Goal: Task Accomplishment & Management: Complete application form

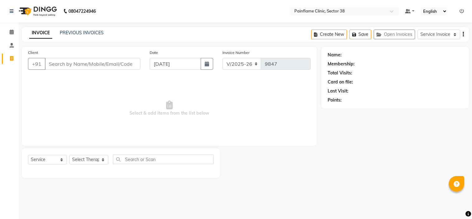
select select "3964"
select select "service"
type input "9636343171"
click at [120, 65] on span "Add Client" at bounding box center [124, 64] width 25 height 6
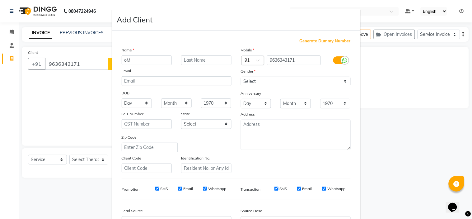
type input "o"
type input "Om [PERSON_NAME]"
click at [279, 85] on select "Select [DEMOGRAPHIC_DATA] [DEMOGRAPHIC_DATA] Other Prefer Not To Say" at bounding box center [296, 82] width 110 height 10
select select "[DEMOGRAPHIC_DATA]"
click at [241, 77] on select "Select [DEMOGRAPHIC_DATA] [DEMOGRAPHIC_DATA] Other Prefer Not To Say" at bounding box center [296, 82] width 110 height 10
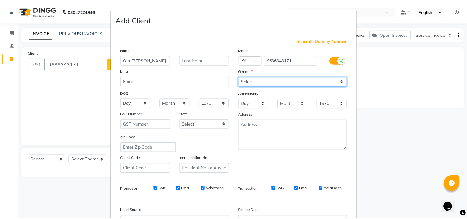
scroll to position [69, 0]
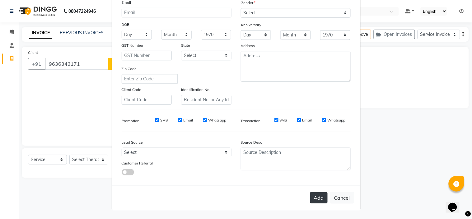
click at [313, 199] on button "Add" at bounding box center [318, 197] width 17 height 11
type input "96******71"
select select
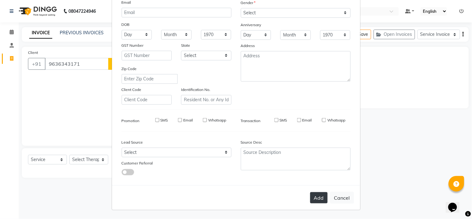
select select
checkbox input "false"
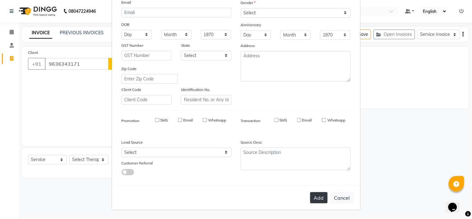
checkbox input "false"
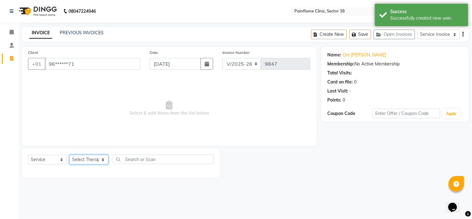
click at [84, 162] on select "Select Therapist [PERSON_NAME] Dr [PERSON_NAME] [PERSON_NAME] Dr [PERSON_NAME] …" at bounding box center [88, 160] width 39 height 10
select select "20209"
click at [69, 155] on select "Select Therapist [PERSON_NAME] Dr [PERSON_NAME] [PERSON_NAME] Dr [PERSON_NAME] …" at bounding box center [88, 160] width 39 height 10
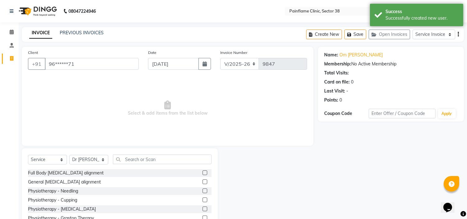
click at [203, 173] on label at bounding box center [205, 172] width 5 height 5
click at [203, 173] on input "checkbox" at bounding box center [205, 173] width 4 height 4
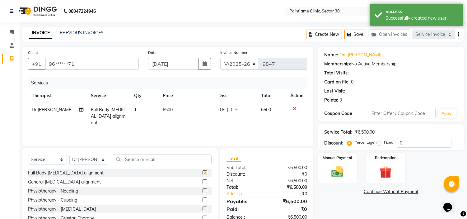
checkbox input "false"
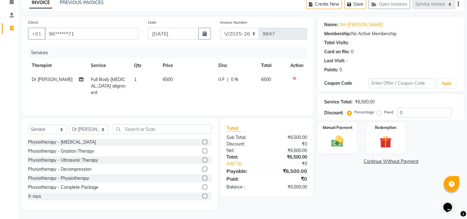
click at [203, 198] on div at bounding box center [205, 197] width 4 height 7
click at [203, 195] on label at bounding box center [205, 196] width 5 height 5
click at [203, 195] on input "checkbox" at bounding box center [205, 196] width 4 height 4
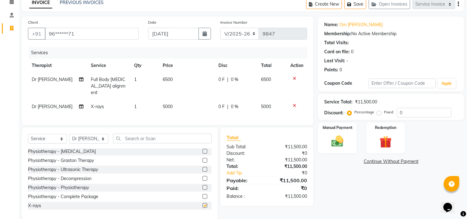
checkbox input "false"
click at [165, 103] on td "5000" at bounding box center [187, 107] width 56 height 14
select select "20209"
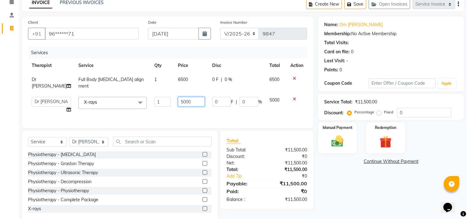
click at [178, 98] on input "5000" at bounding box center [191, 102] width 27 height 10
type input "1800"
click at [384, 113] on label "Fixed" at bounding box center [388, 112] width 9 height 6
click at [378, 113] on input "Fixed" at bounding box center [380, 112] width 4 height 4
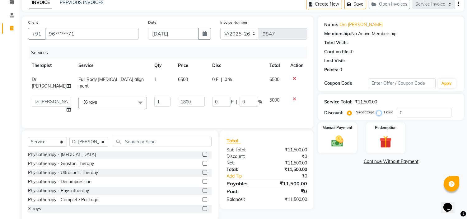
radio input "true"
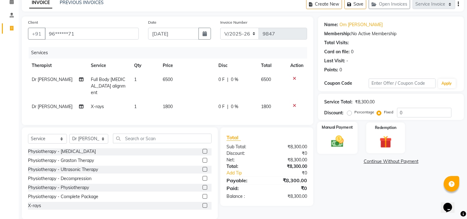
click at [349, 135] on div "Manual Payment" at bounding box center [338, 138] width 40 height 32
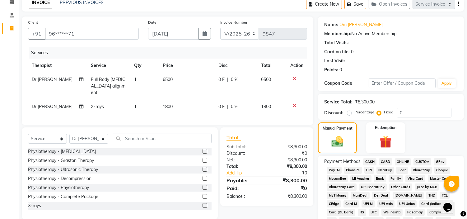
click at [371, 169] on span "UPI" at bounding box center [370, 170] width 10 height 7
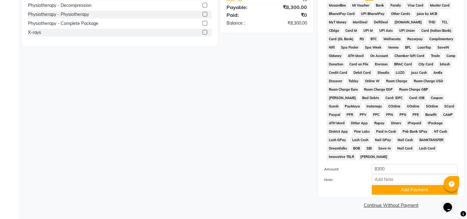
scroll to position [205, 0]
click at [381, 189] on button "Add Payment" at bounding box center [415, 190] width 86 height 10
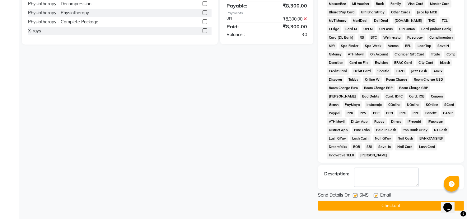
click at [376, 197] on label at bounding box center [376, 195] width 5 height 5
click at [376, 197] on input "checkbox" at bounding box center [376, 196] width 4 height 4
checkbox input "false"
click at [354, 197] on label at bounding box center [355, 195] width 5 height 5
click at [354, 197] on input "checkbox" at bounding box center [355, 196] width 4 height 4
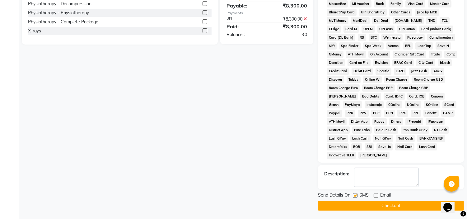
checkbox input "false"
click at [349, 205] on button "Checkout" at bounding box center [391, 206] width 146 height 10
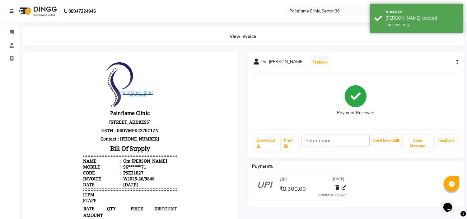
select select "service"
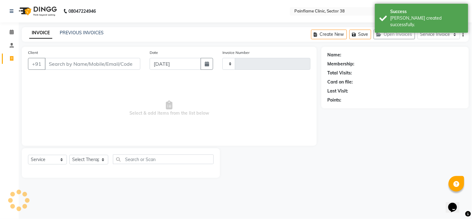
type input "9849"
select select "3964"
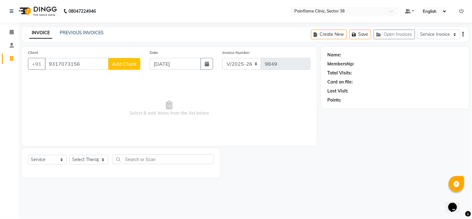
type input "9317073156"
click at [122, 59] on button "Add Client" at bounding box center [124, 64] width 32 height 12
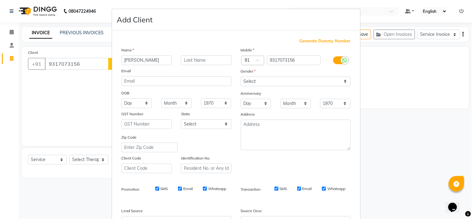
type input "[PERSON_NAME]"
click at [291, 82] on select "Select [DEMOGRAPHIC_DATA] [DEMOGRAPHIC_DATA] Other Prefer Not To Say" at bounding box center [296, 82] width 110 height 10
select select "[DEMOGRAPHIC_DATA]"
click at [241, 77] on select "Select [DEMOGRAPHIC_DATA] [DEMOGRAPHIC_DATA] Other Prefer Not To Say" at bounding box center [296, 82] width 110 height 10
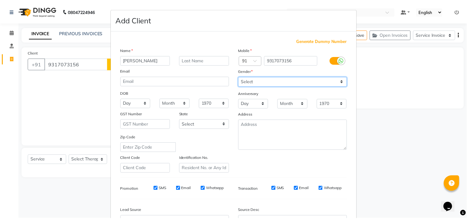
scroll to position [69, 0]
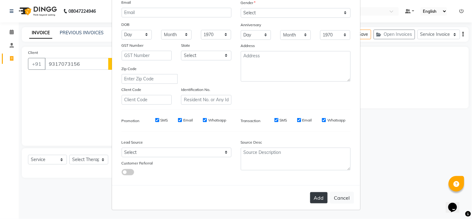
click at [317, 196] on button "Add" at bounding box center [318, 197] width 17 height 11
type input "93******56"
select select
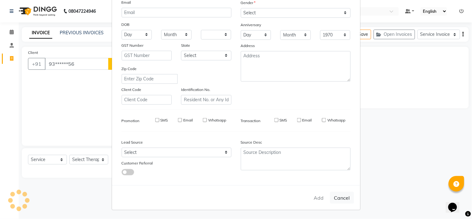
select select
checkbox input "false"
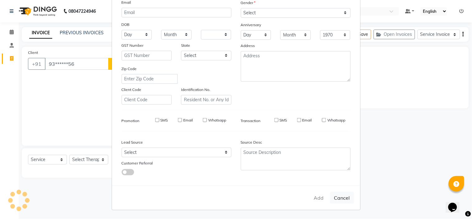
checkbox input "false"
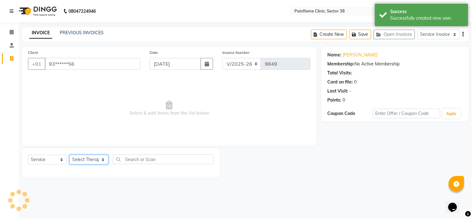
click at [79, 160] on select "Select Therapist [PERSON_NAME] Dr [PERSON_NAME] [PERSON_NAME] Dr [PERSON_NAME] …" at bounding box center [88, 160] width 39 height 10
select select "20209"
click at [69, 155] on select "Select Therapist [PERSON_NAME] Dr [PERSON_NAME] [PERSON_NAME] Dr [PERSON_NAME] …" at bounding box center [88, 160] width 39 height 10
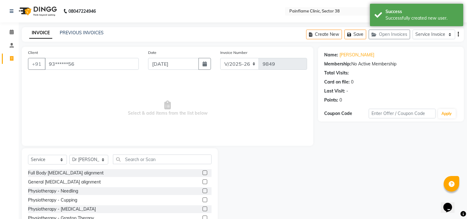
click at [203, 172] on label at bounding box center [205, 172] width 5 height 5
click at [203, 172] on input "checkbox" at bounding box center [205, 173] width 4 height 4
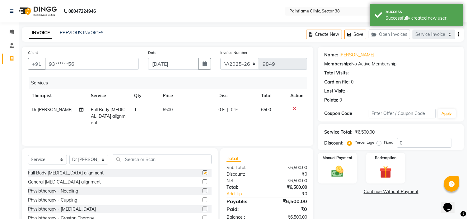
checkbox input "false"
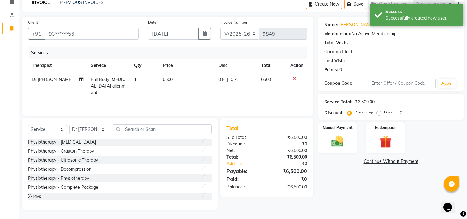
click at [203, 198] on div at bounding box center [205, 197] width 4 height 7
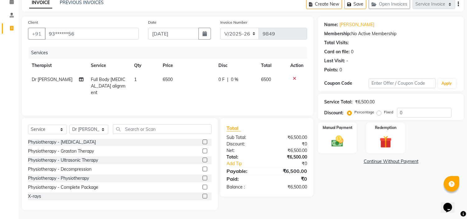
click at [203, 195] on label at bounding box center [205, 196] width 5 height 5
click at [203, 195] on input "checkbox" at bounding box center [205, 196] width 4 height 4
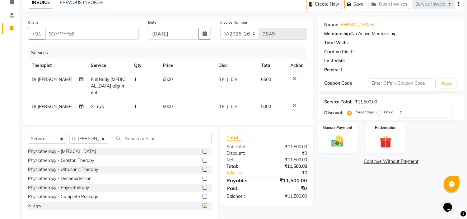
checkbox input "false"
click at [168, 104] on span "5000" at bounding box center [168, 107] width 10 height 6
select select "20209"
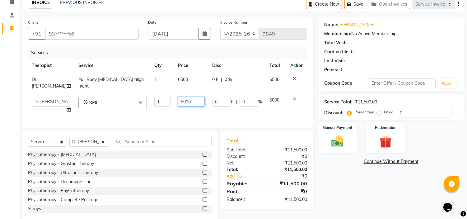
click at [180, 97] on input "5000" at bounding box center [191, 102] width 27 height 10
type input "1800"
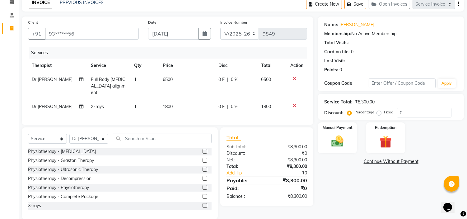
click at [384, 111] on label "Fixed" at bounding box center [388, 112] width 9 height 6
click at [378, 111] on input "Fixed" at bounding box center [380, 112] width 4 height 4
radio input "true"
click at [347, 132] on div "Manual Payment" at bounding box center [338, 138] width 40 height 32
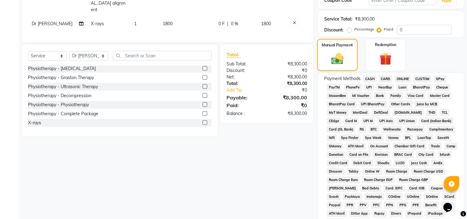
scroll to position [172, 0]
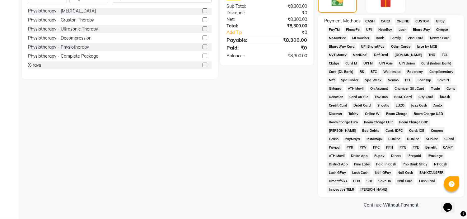
click at [393, 178] on div "Nail Card" at bounding box center [404, 181] width 22 height 8
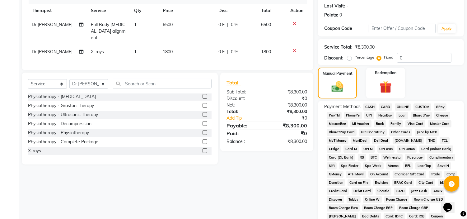
scroll to position [85, 0]
click at [370, 114] on span "UPI" at bounding box center [370, 115] width 10 height 7
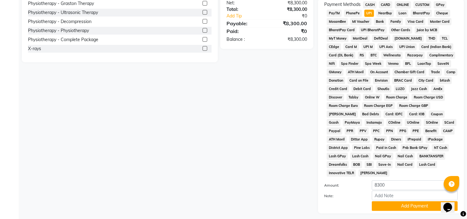
scroll to position [205, 0]
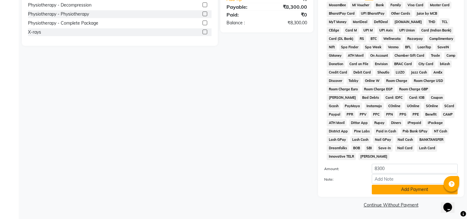
click at [381, 190] on button "Add Payment" at bounding box center [415, 190] width 86 height 10
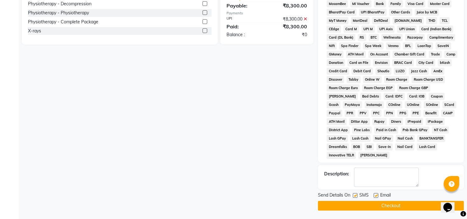
click at [378, 197] on label at bounding box center [376, 195] width 5 height 5
click at [378, 197] on input "checkbox" at bounding box center [376, 196] width 4 height 4
checkbox input "false"
click at [356, 197] on label at bounding box center [355, 195] width 5 height 5
click at [356, 197] on input "checkbox" at bounding box center [355, 196] width 4 height 4
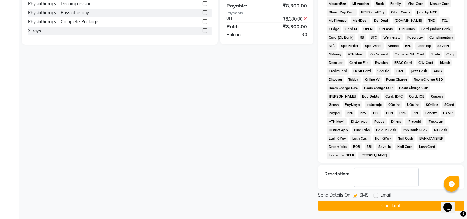
checkbox input "false"
click at [356, 205] on button "Checkout" at bounding box center [391, 206] width 146 height 10
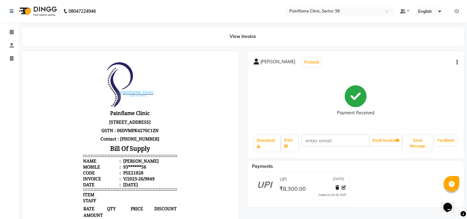
select select "service"
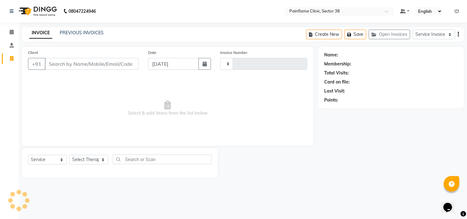
type input "9850"
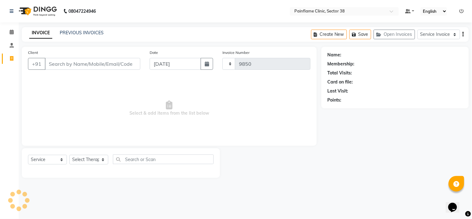
select select "3964"
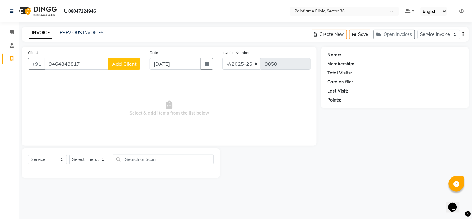
type input "9464843817"
click at [100, 158] on select "Select Therapist [PERSON_NAME] Dr [PERSON_NAME] [PERSON_NAME] Dr [PERSON_NAME] …" at bounding box center [88, 160] width 39 height 10
select select "20209"
click at [69, 155] on select "Select Therapist [PERSON_NAME] Dr [PERSON_NAME] [PERSON_NAME] Dr [PERSON_NAME] …" at bounding box center [88, 160] width 39 height 10
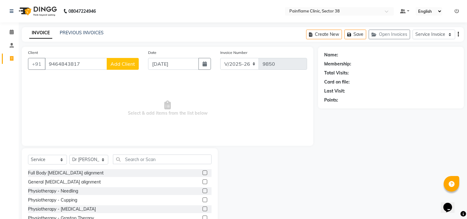
click at [203, 174] on label at bounding box center [205, 172] width 5 height 5
click at [203, 174] on input "checkbox" at bounding box center [205, 173] width 4 height 4
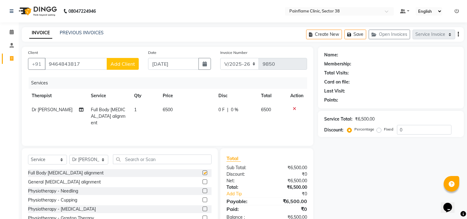
checkbox input "false"
click at [168, 111] on span "6500" at bounding box center [168, 110] width 10 height 6
select select "20209"
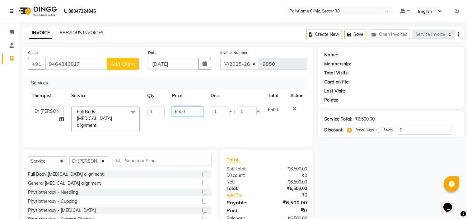
click at [184, 111] on input "6500" at bounding box center [187, 111] width 31 height 10
type input "6"
type input "1500"
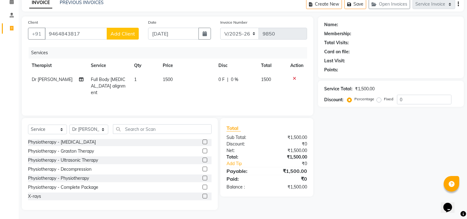
click at [203, 194] on label at bounding box center [205, 196] width 5 height 5
click at [203, 194] on input "checkbox" at bounding box center [205, 196] width 4 height 4
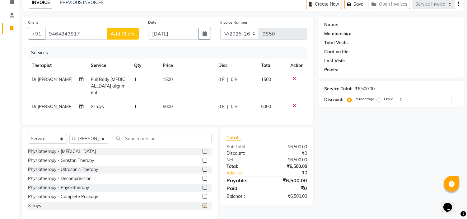
checkbox input "false"
click at [168, 100] on td "5000" at bounding box center [187, 107] width 56 height 14
select select "20209"
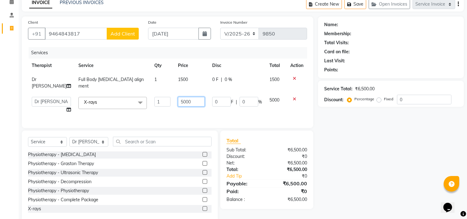
click at [178, 97] on input "5000" at bounding box center [191, 102] width 27 height 10
type input "1100"
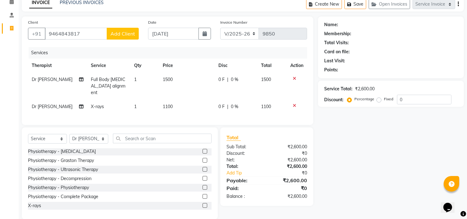
click at [384, 101] on label "Fixed" at bounding box center [388, 99] width 9 height 6
click at [378, 101] on input "Fixed" at bounding box center [380, 99] width 4 height 4
radio input "true"
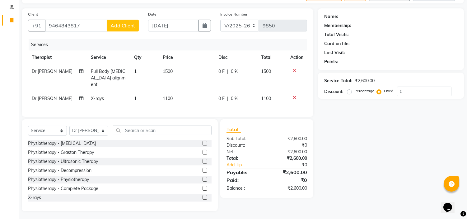
click at [267, 168] on div "₹2,600.00" at bounding box center [289, 171] width 45 height 7
click at [355, 89] on label "Percentage" at bounding box center [365, 91] width 20 height 6
click at [349, 89] on input "Percentage" at bounding box center [351, 91] width 4 height 4
radio input "true"
click at [380, 88] on div "Fixed" at bounding box center [385, 90] width 15 height 7
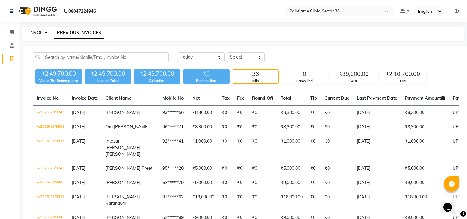
click at [42, 31] on link "INVOICE" at bounding box center [38, 33] width 18 height 6
select select "service"
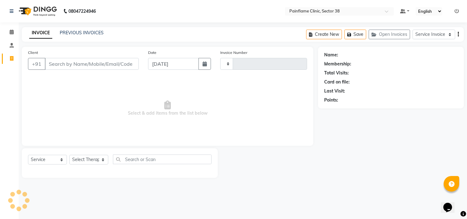
type input "9850"
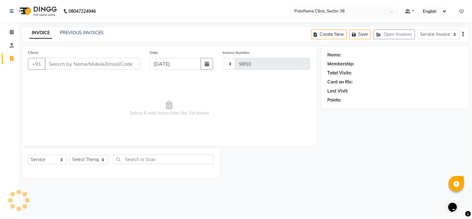
select select "3964"
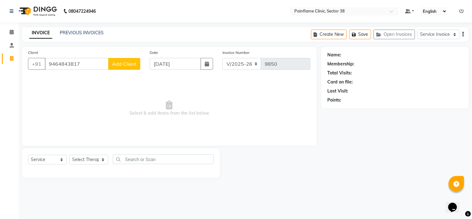
type input "9464843817"
click at [128, 61] on span "Add Client" at bounding box center [124, 64] width 25 height 6
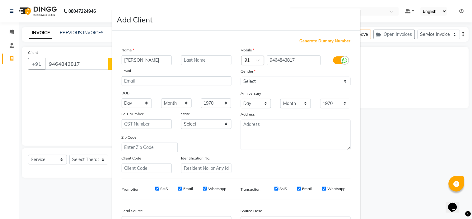
type input "[PERSON_NAME]"
click at [270, 77] on select "Select [DEMOGRAPHIC_DATA] [DEMOGRAPHIC_DATA] Other Prefer Not To Say" at bounding box center [296, 82] width 110 height 10
select select "[DEMOGRAPHIC_DATA]"
click at [241, 77] on select "Select [DEMOGRAPHIC_DATA] [DEMOGRAPHIC_DATA] Other Prefer Not To Say" at bounding box center [296, 82] width 110 height 10
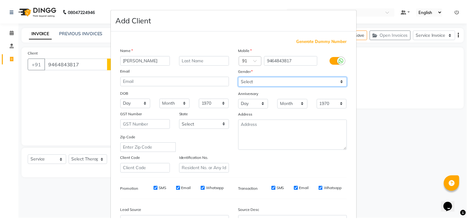
scroll to position [69, 0]
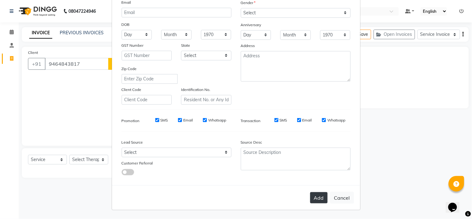
click at [318, 196] on button "Add" at bounding box center [318, 197] width 17 height 11
type input "94******17"
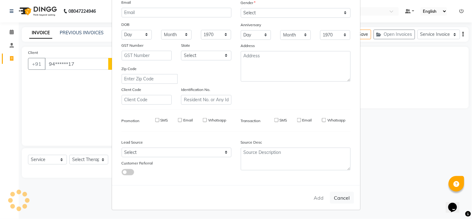
select select
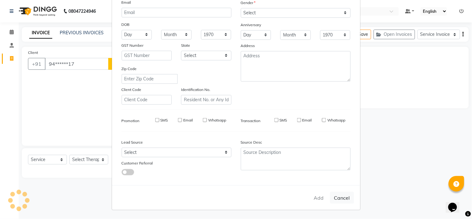
select select
checkbox input "false"
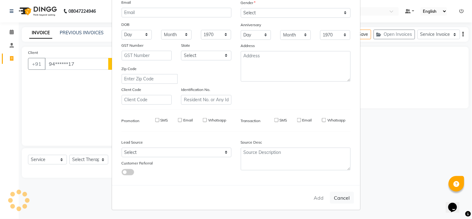
checkbox input "false"
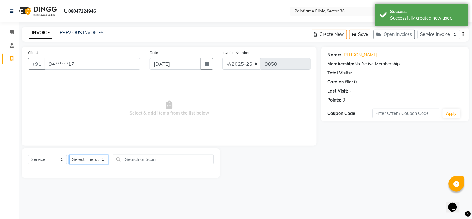
click at [95, 159] on select "Select Therapist [PERSON_NAME] Dr [PERSON_NAME] [PERSON_NAME] Dr [PERSON_NAME] …" at bounding box center [88, 160] width 39 height 10
select select "20209"
click at [69, 155] on select "Select Therapist [PERSON_NAME] Dr [PERSON_NAME] [PERSON_NAME] Dr [PERSON_NAME] …" at bounding box center [88, 160] width 39 height 10
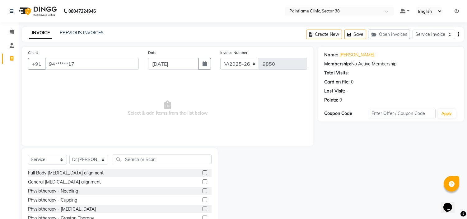
click at [203, 173] on label at bounding box center [205, 172] width 5 height 5
click at [203, 173] on input "checkbox" at bounding box center [205, 173] width 4 height 4
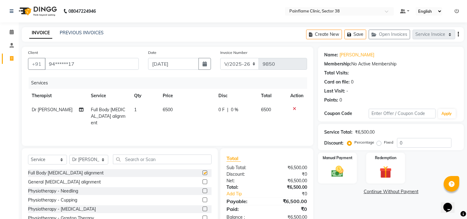
checkbox input "false"
click at [168, 110] on span "6500" at bounding box center [168, 110] width 10 height 6
select select "20209"
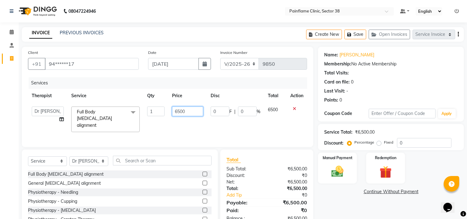
click at [175, 108] on input "6500" at bounding box center [187, 111] width 31 height 10
type input "1500"
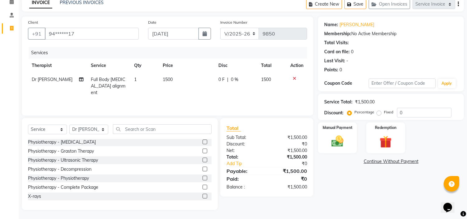
click at [203, 194] on label at bounding box center [205, 196] width 5 height 5
click at [203, 194] on input "checkbox" at bounding box center [205, 196] width 4 height 4
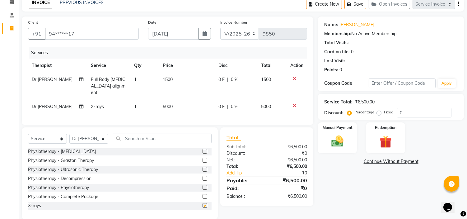
checkbox input "false"
click at [166, 104] on span "5000" at bounding box center [168, 107] width 10 height 6
select select "20209"
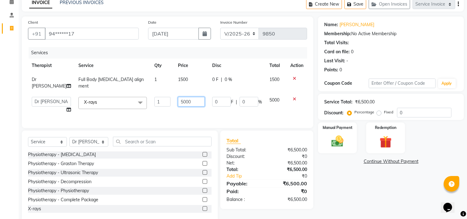
click at [178, 98] on input "5000" at bounding box center [191, 102] width 27 height 10
type input "1100"
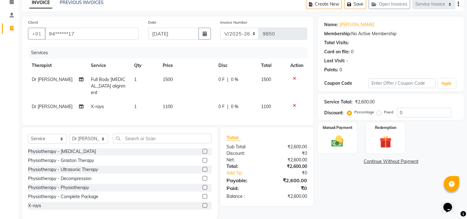
click at [384, 110] on label "Fixed" at bounding box center [388, 112] width 9 height 6
click at [381, 110] on input "Fixed" at bounding box center [380, 112] width 4 height 4
radio input "true"
click at [350, 133] on div "Manual Payment" at bounding box center [338, 138] width 40 height 32
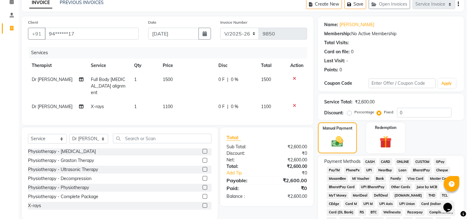
click at [370, 170] on span "UPI" at bounding box center [370, 170] width 10 height 7
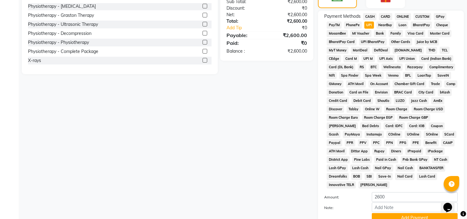
scroll to position [205, 0]
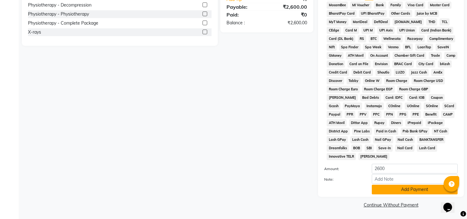
click at [378, 186] on button "Add Payment" at bounding box center [415, 190] width 86 height 10
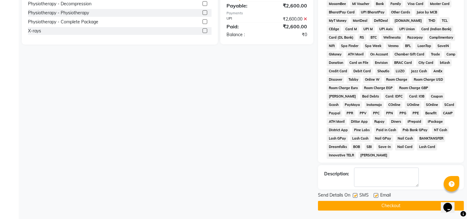
click at [375, 195] on label at bounding box center [376, 195] width 5 height 5
click at [375, 195] on input "checkbox" at bounding box center [376, 196] width 4 height 4
checkbox input "false"
click at [354, 196] on label at bounding box center [355, 195] width 5 height 5
click at [354, 196] on input "checkbox" at bounding box center [355, 196] width 4 height 4
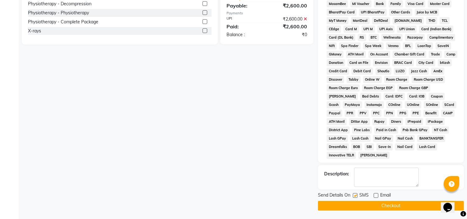
checkbox input "false"
click at [354, 207] on button "Checkout" at bounding box center [391, 206] width 146 height 10
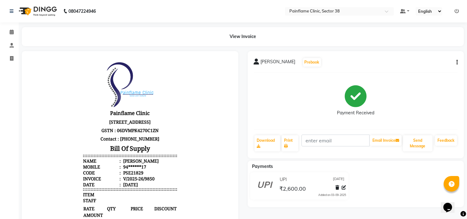
select select "service"
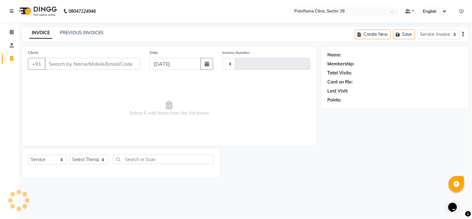
type input "9851"
select select "3964"
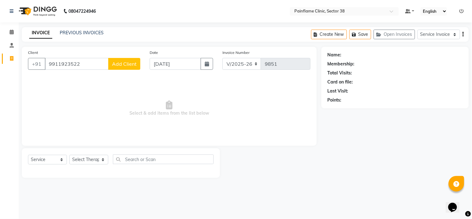
type input "9911923522"
click at [128, 64] on span "Add Client" at bounding box center [124, 64] width 25 height 6
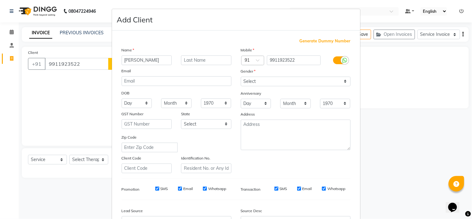
type input "[PERSON_NAME]"
click at [250, 82] on select "Select [DEMOGRAPHIC_DATA] [DEMOGRAPHIC_DATA] Other Prefer Not To Say" at bounding box center [296, 82] width 110 height 10
select select "[DEMOGRAPHIC_DATA]"
click at [241, 77] on select "Select [DEMOGRAPHIC_DATA] [DEMOGRAPHIC_DATA] Other Prefer Not To Say" at bounding box center [296, 82] width 110 height 10
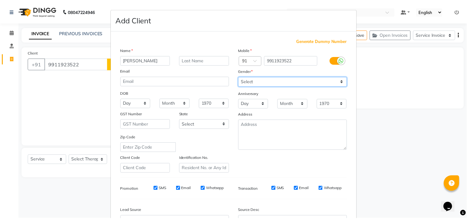
scroll to position [69, 0]
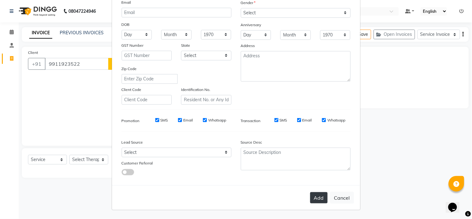
click at [322, 198] on button "Add" at bounding box center [318, 197] width 17 height 11
type input "99******22"
select select
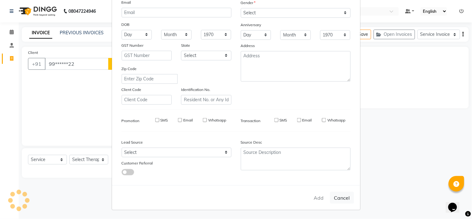
select select
checkbox input "false"
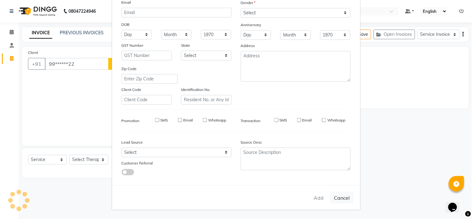
checkbox input "false"
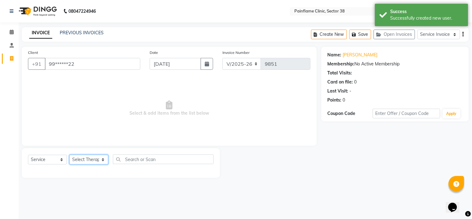
click at [95, 160] on select "Select Therapist [PERSON_NAME] Dr [PERSON_NAME] [PERSON_NAME] Dr [PERSON_NAME] …" at bounding box center [88, 160] width 39 height 10
select select "20209"
click at [69, 155] on select "Select Therapist [PERSON_NAME] Dr [PERSON_NAME] [PERSON_NAME] Dr [PERSON_NAME] …" at bounding box center [88, 160] width 39 height 10
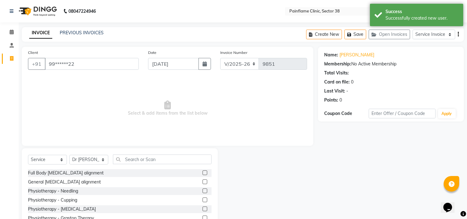
click at [203, 172] on label at bounding box center [205, 172] width 5 height 5
click at [203, 172] on input "checkbox" at bounding box center [205, 173] width 4 height 4
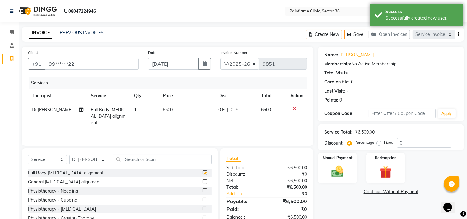
checkbox input "false"
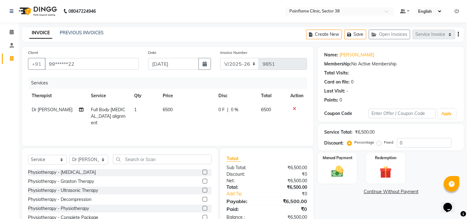
scroll to position [30, 0]
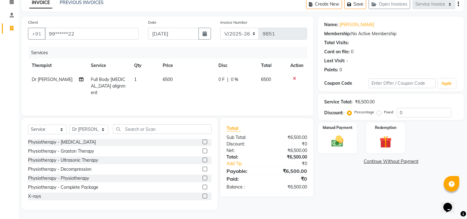
click at [203, 194] on label at bounding box center [205, 196] width 5 height 5
click at [203, 194] on input "checkbox" at bounding box center [205, 196] width 4 height 4
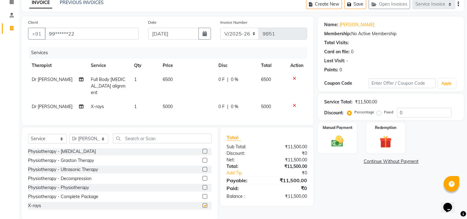
checkbox input "false"
drag, startPoint x: 163, startPoint y: 99, endPoint x: 170, endPoint y: 99, distance: 7.2
click at [170, 104] on span "5000" at bounding box center [168, 107] width 10 height 6
select select "20209"
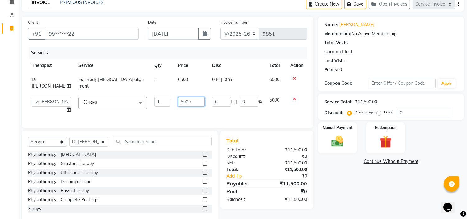
click at [178, 97] on input "5000" at bounding box center [191, 102] width 27 height 10
type input "2500"
click at [384, 111] on label "Fixed" at bounding box center [388, 112] width 9 height 6
click at [380, 111] on input "Fixed" at bounding box center [380, 112] width 4 height 4
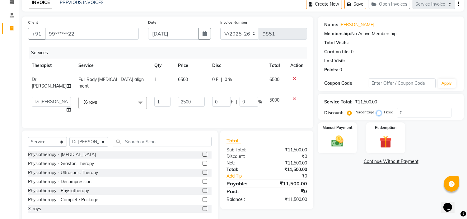
radio input "true"
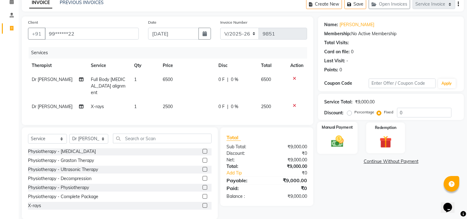
click at [343, 136] on img at bounding box center [338, 141] width 21 height 15
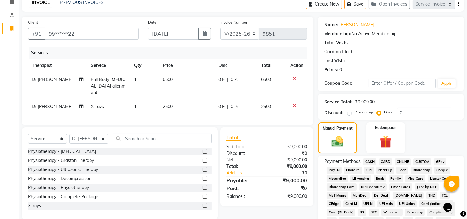
click at [366, 169] on span "UPI" at bounding box center [370, 170] width 10 height 7
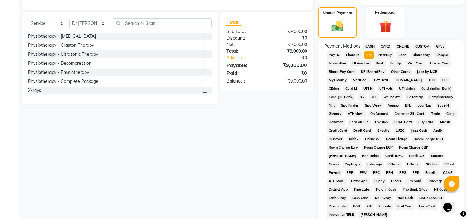
scroll to position [205, 0]
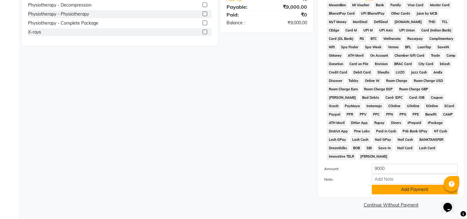
click at [377, 187] on button "Add Payment" at bounding box center [415, 190] width 86 height 10
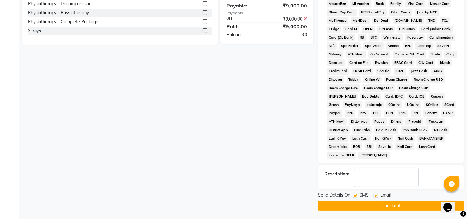
click at [375, 196] on label at bounding box center [376, 195] width 5 height 5
click at [375, 196] on input "checkbox" at bounding box center [376, 196] width 4 height 4
checkbox input "false"
click at [356, 196] on label at bounding box center [355, 195] width 5 height 5
click at [356, 196] on input "checkbox" at bounding box center [355, 196] width 4 height 4
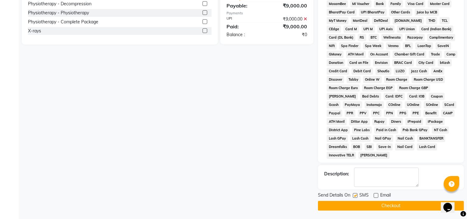
checkbox input "false"
click at [356, 201] on button "Checkout" at bounding box center [391, 206] width 146 height 10
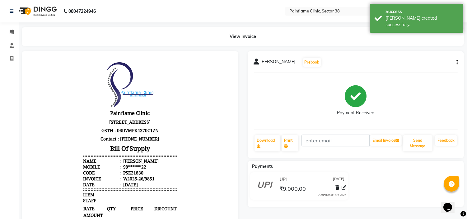
select select "3964"
select select "service"
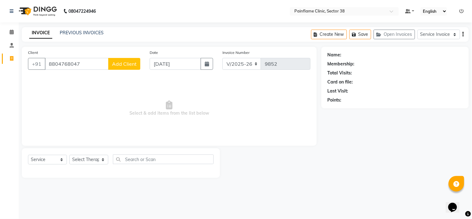
type input "8804768047"
click at [116, 66] on span "Add Client" at bounding box center [124, 64] width 25 height 6
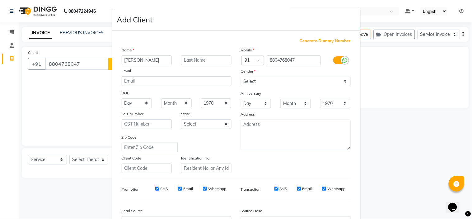
type input "[PERSON_NAME]"
click at [288, 83] on select "Select [DEMOGRAPHIC_DATA] [DEMOGRAPHIC_DATA] Other Prefer Not To Say" at bounding box center [296, 82] width 110 height 10
select select "[DEMOGRAPHIC_DATA]"
click at [241, 77] on select "Select [DEMOGRAPHIC_DATA] [DEMOGRAPHIC_DATA] Other Prefer Not To Say" at bounding box center [296, 82] width 110 height 10
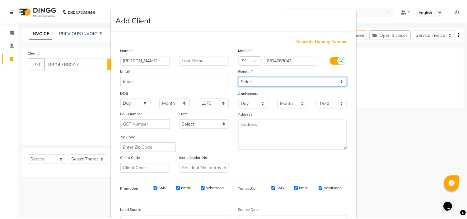
scroll to position [69, 0]
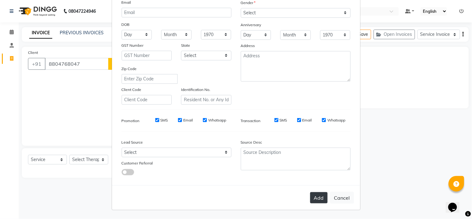
click at [316, 196] on button "Add" at bounding box center [318, 197] width 17 height 11
type input "88******47"
select select
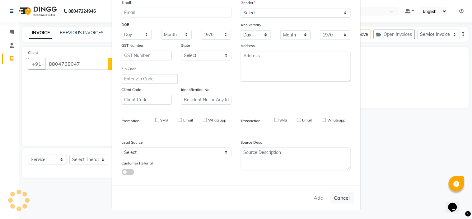
select select
checkbox input "false"
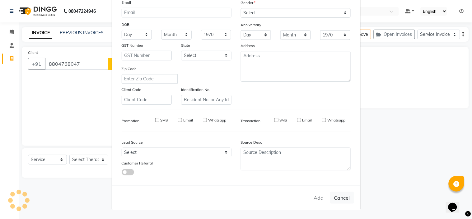
checkbox input "false"
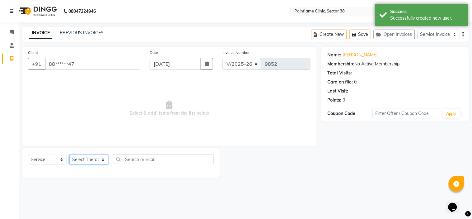
click at [97, 158] on select "Select Therapist [PERSON_NAME] Dr [PERSON_NAME] [PERSON_NAME] Dr [PERSON_NAME] …" at bounding box center [88, 160] width 39 height 10
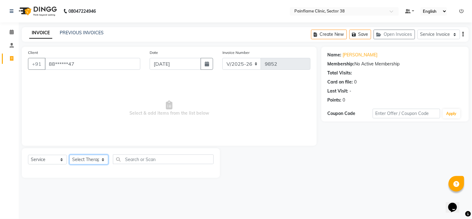
select select "20209"
click at [69, 155] on select "Select Therapist [PERSON_NAME] Dr [PERSON_NAME] [PERSON_NAME] Dr [PERSON_NAME] …" at bounding box center [88, 160] width 39 height 10
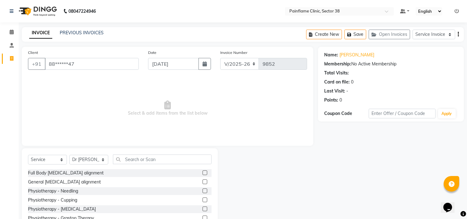
click at [203, 182] on label at bounding box center [205, 181] width 5 height 5
click at [203, 182] on input "checkbox" at bounding box center [205, 182] width 4 height 4
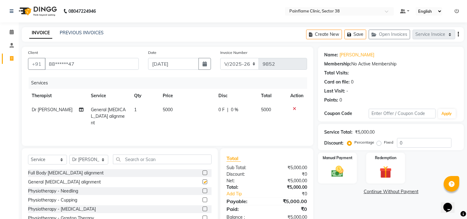
checkbox input "false"
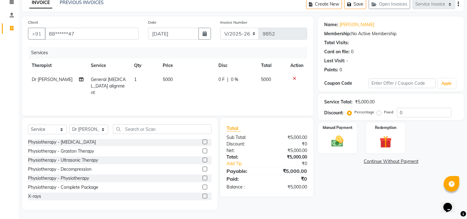
click at [203, 194] on label at bounding box center [205, 196] width 5 height 5
click at [203, 194] on input "checkbox" at bounding box center [205, 196] width 4 height 4
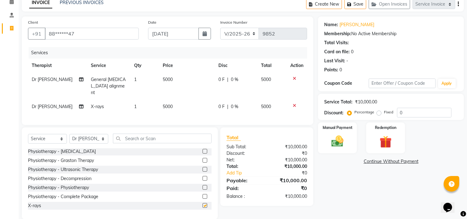
checkbox input "false"
click at [168, 104] on span "5000" at bounding box center [168, 107] width 10 height 6
select select "20209"
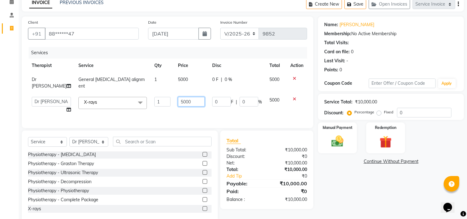
click at [178, 98] on input "5000" at bounding box center [191, 102] width 27 height 10
type input "2200"
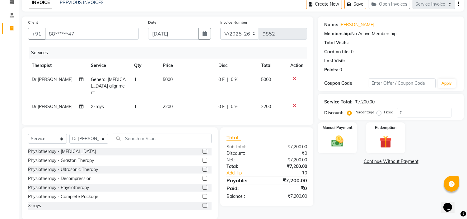
click at [384, 114] on label "Fixed" at bounding box center [388, 112] width 9 height 6
click at [378, 114] on input "Fixed" at bounding box center [380, 112] width 4 height 4
radio input "true"
click at [337, 147] on img at bounding box center [338, 141] width 21 height 15
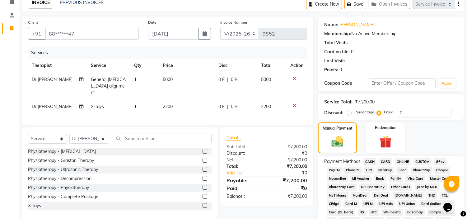
click at [369, 169] on span "UPI" at bounding box center [370, 170] width 10 height 7
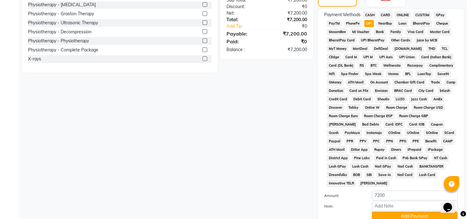
scroll to position [205, 0]
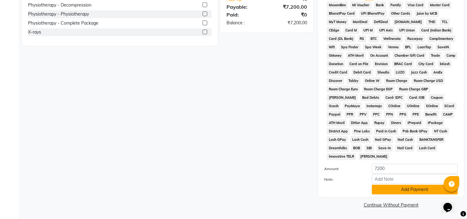
click at [380, 186] on button "Add Payment" at bounding box center [415, 190] width 86 height 10
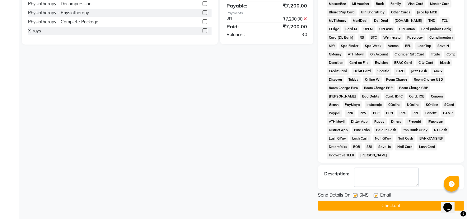
click at [375, 195] on label at bounding box center [376, 195] width 5 height 5
click at [375, 195] on input "checkbox" at bounding box center [376, 196] width 4 height 4
checkbox input "false"
click at [356, 195] on label at bounding box center [355, 195] width 5 height 5
click at [356, 195] on input "checkbox" at bounding box center [355, 196] width 4 height 4
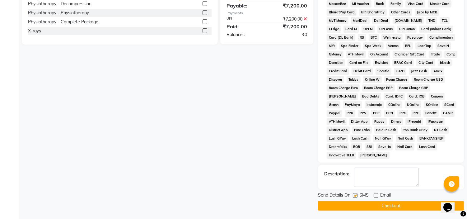
checkbox input "false"
click at [353, 208] on button "Checkout" at bounding box center [391, 206] width 146 height 10
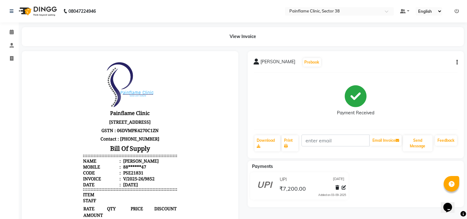
select select "service"
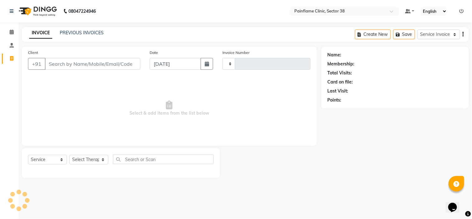
type input "9853"
select select "3964"
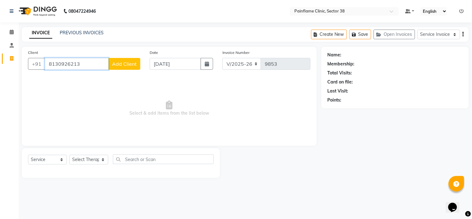
type input "8130926213"
click at [127, 53] on div "Client [PHONE_NUMBER] Add Client" at bounding box center [84, 62] width 122 height 26
click at [130, 59] on button "Add Client" at bounding box center [124, 64] width 32 height 12
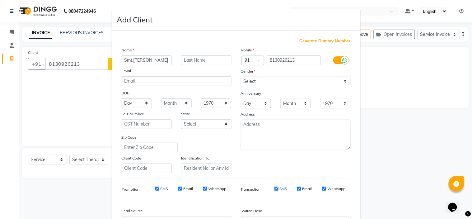
type input "Smt.[PERSON_NAME]"
click at [269, 84] on select "Select [DEMOGRAPHIC_DATA] [DEMOGRAPHIC_DATA] Other Prefer Not To Say" at bounding box center [296, 82] width 110 height 10
select select "[DEMOGRAPHIC_DATA]"
click at [241, 77] on select "Select [DEMOGRAPHIC_DATA] [DEMOGRAPHIC_DATA] Other Prefer Not To Say" at bounding box center [296, 82] width 110 height 10
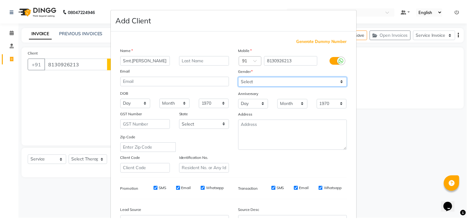
scroll to position [69, 0]
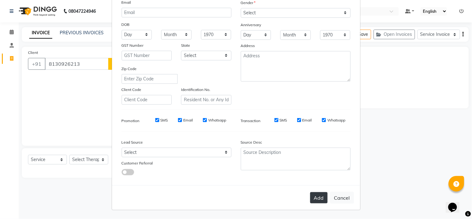
click at [316, 201] on button "Add" at bounding box center [318, 197] width 17 height 11
type input "81******13"
select select
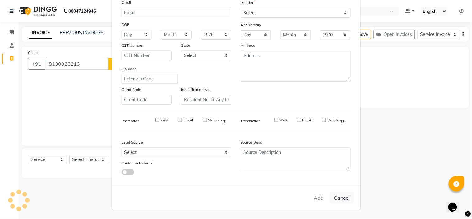
select select
checkbox input "false"
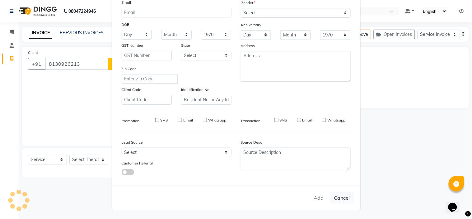
checkbox input "false"
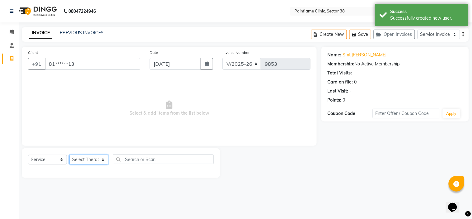
click at [94, 162] on select "Select Therapist [PERSON_NAME] Dr [PERSON_NAME] [PERSON_NAME] Dr [PERSON_NAME] …" at bounding box center [88, 160] width 39 height 10
select select "20216"
click at [69, 155] on select "Select Therapist [PERSON_NAME] Dr [PERSON_NAME] [PERSON_NAME] Dr [PERSON_NAME] …" at bounding box center [88, 160] width 39 height 10
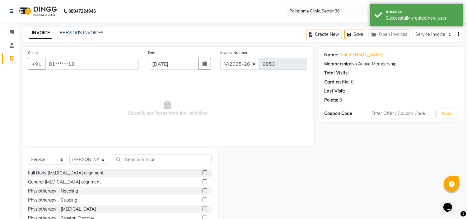
click at [203, 182] on label at bounding box center [205, 181] width 5 height 5
click at [203, 182] on input "checkbox" at bounding box center [205, 182] width 4 height 4
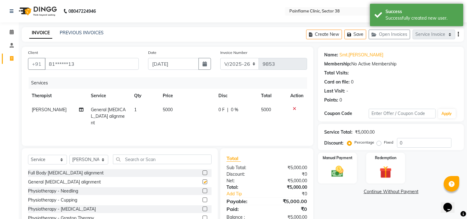
checkbox input "false"
click at [170, 109] on span "5000" at bounding box center [168, 110] width 10 height 6
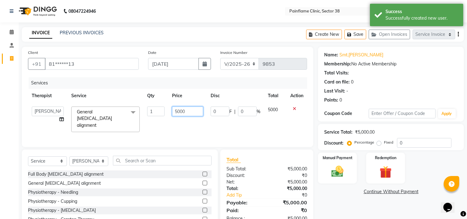
click at [177, 110] on input "5000" at bounding box center [187, 111] width 31 height 10
type input "2000"
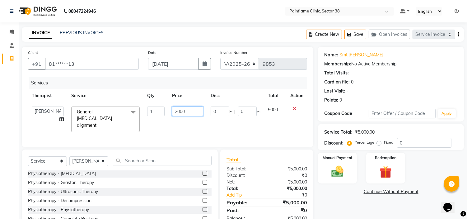
scroll to position [30, 0]
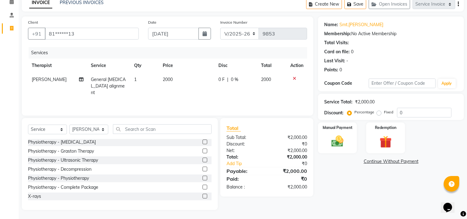
click at [203, 196] on label at bounding box center [205, 196] width 5 height 5
click at [203, 196] on input "checkbox" at bounding box center [205, 196] width 4 height 4
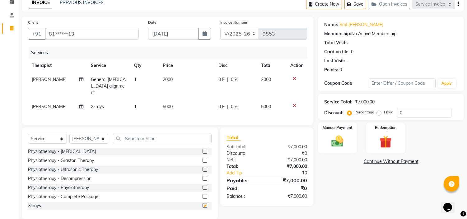
checkbox input "false"
click at [170, 104] on span "5000" at bounding box center [168, 107] width 10 height 6
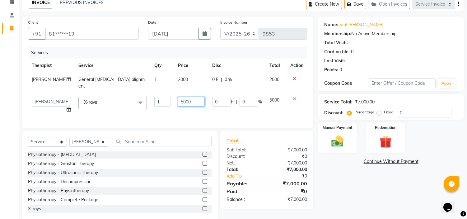
click at [178, 99] on input "5000" at bounding box center [191, 102] width 27 height 10
type input "1800"
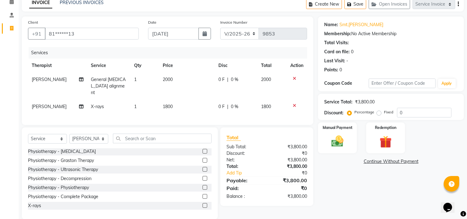
click at [384, 111] on label "Fixed" at bounding box center [388, 112] width 9 height 6
click at [378, 111] on input "Fixed" at bounding box center [380, 112] width 4 height 4
radio input "true"
click at [338, 137] on img at bounding box center [338, 141] width 21 height 15
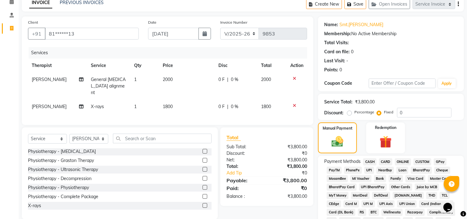
click at [371, 169] on span "UPI" at bounding box center [370, 170] width 10 height 7
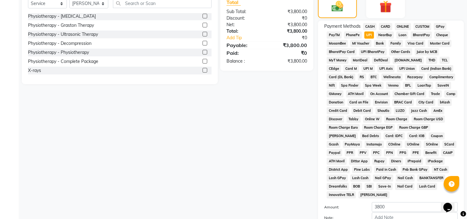
scroll to position [205, 0]
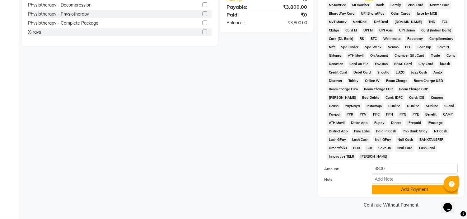
click at [382, 191] on button "Add Payment" at bounding box center [415, 190] width 86 height 10
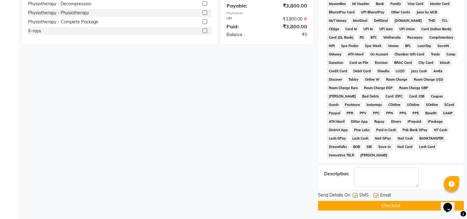
click at [376, 197] on label at bounding box center [376, 195] width 5 height 5
click at [376, 197] on input "checkbox" at bounding box center [376, 196] width 4 height 4
checkbox input "false"
click at [357, 196] on label at bounding box center [355, 195] width 5 height 5
click at [357, 196] on input "checkbox" at bounding box center [355, 196] width 4 height 4
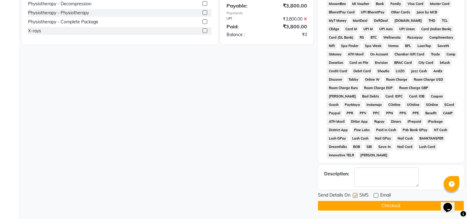
checkbox input "false"
click at [359, 203] on button "Checkout" at bounding box center [391, 206] width 146 height 10
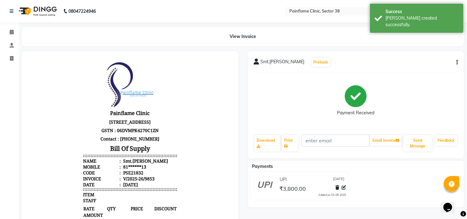
select select "service"
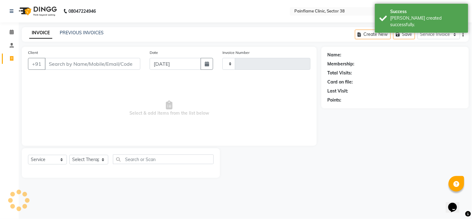
type input "9854"
select select "3964"
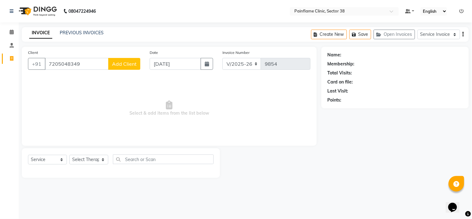
type input "7205048349"
click at [116, 65] on span "Add Client" at bounding box center [124, 64] width 25 height 6
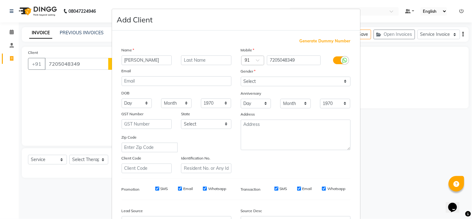
type input "[PERSON_NAME]"
drag, startPoint x: 265, startPoint y: 82, endPoint x: 264, endPoint y: 97, distance: 15.6
click at [264, 97] on div "Mobile Country Code × 91 7205048349 Gender Select [DEMOGRAPHIC_DATA] [DEMOGRAPH…" at bounding box center [295, 110] width 119 height 126
select select "[DEMOGRAPHIC_DATA]"
click at [241, 77] on select "Select [DEMOGRAPHIC_DATA] [DEMOGRAPHIC_DATA] Other Prefer Not To Say" at bounding box center [296, 82] width 110 height 10
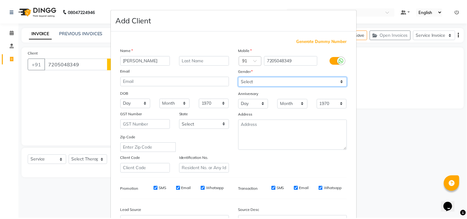
scroll to position [69, 0]
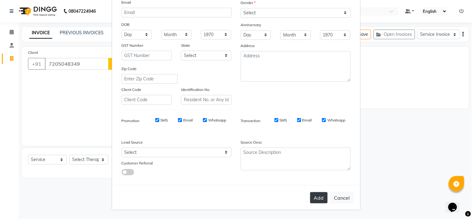
click at [313, 198] on button "Add" at bounding box center [318, 197] width 17 height 11
type input "72******49"
select select
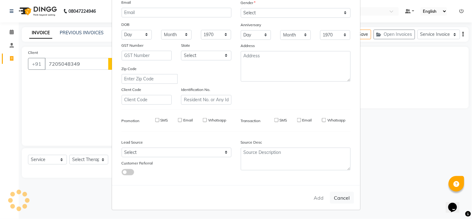
select select
checkbox input "false"
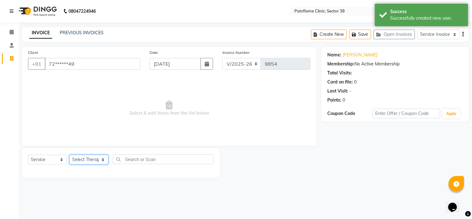
click at [90, 161] on select "Select Therapist [PERSON_NAME] Dr [PERSON_NAME] [PERSON_NAME] Dr [PERSON_NAME] …" at bounding box center [88, 160] width 39 height 10
click at [69, 155] on select "Select Therapist [PERSON_NAME] Dr [PERSON_NAME] [PERSON_NAME] Dr [PERSON_NAME] …" at bounding box center [88, 160] width 39 height 10
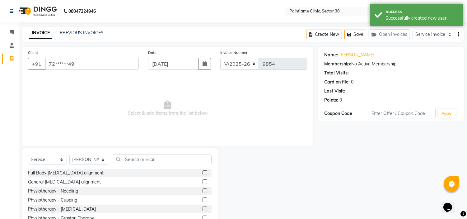
click at [203, 180] on label at bounding box center [205, 181] width 5 height 5
click at [203, 180] on input "checkbox" at bounding box center [205, 182] width 4 height 4
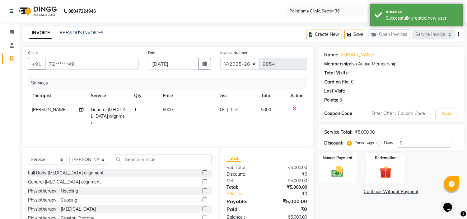
click at [167, 110] on span "5000" at bounding box center [168, 110] width 10 height 6
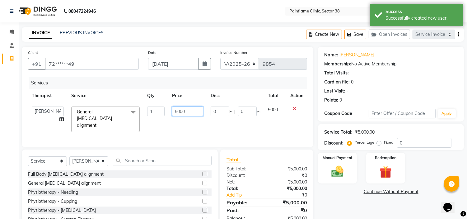
click at [174, 111] on input "5000" at bounding box center [187, 111] width 31 height 10
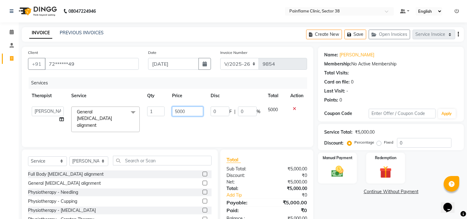
click at [174, 111] on input "5000" at bounding box center [187, 111] width 31 height 10
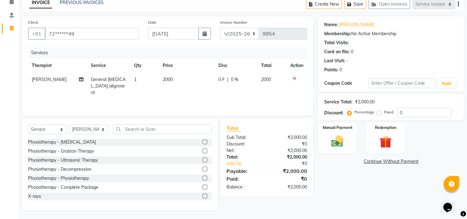
click at [203, 196] on label at bounding box center [205, 196] width 5 height 5
click at [203, 196] on input "checkbox" at bounding box center [205, 196] width 4 height 4
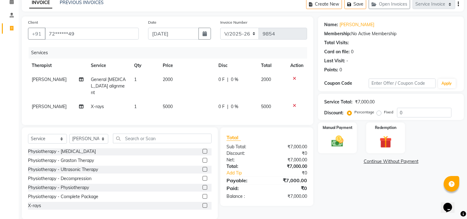
click at [167, 104] on span "5000" at bounding box center [168, 107] width 10 height 6
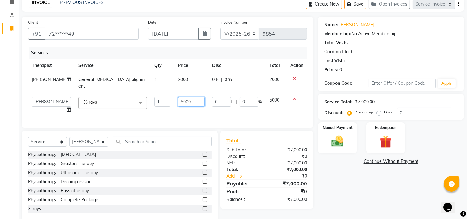
click at [178, 99] on input "5000" at bounding box center [191, 102] width 27 height 10
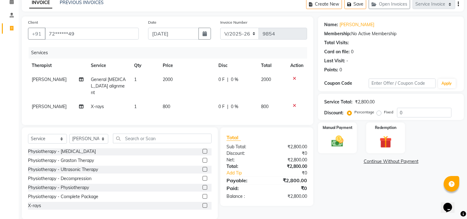
click at [384, 112] on label "Fixed" at bounding box center [388, 112] width 9 height 6
click at [378, 112] on input "Fixed" at bounding box center [380, 112] width 4 height 4
click at [336, 137] on img at bounding box center [338, 141] width 21 height 15
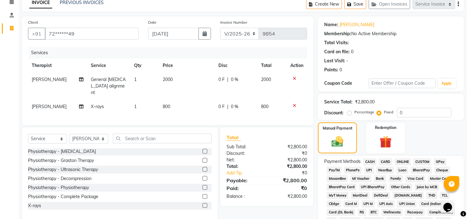
click at [369, 168] on span "UPI" at bounding box center [370, 170] width 10 height 7
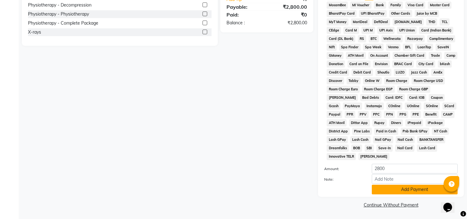
click at [380, 186] on button "Add Payment" at bounding box center [415, 190] width 86 height 10
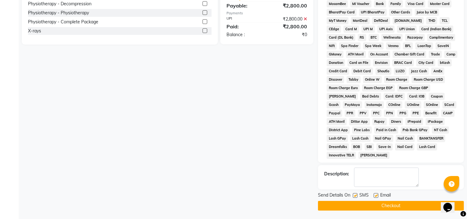
click at [377, 196] on label at bounding box center [376, 195] width 5 height 5
click at [377, 196] on input "checkbox" at bounding box center [376, 196] width 4 height 4
click at [354, 197] on label at bounding box center [355, 195] width 5 height 5
click at [354, 197] on input "checkbox" at bounding box center [355, 196] width 4 height 4
click at [353, 206] on button "Checkout" at bounding box center [391, 206] width 146 height 10
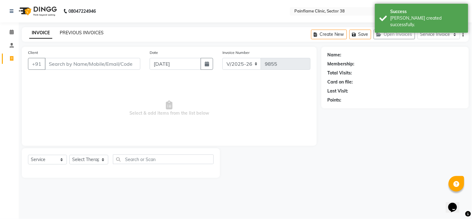
click at [77, 34] on link "PREVIOUS INVOICES" at bounding box center [82, 33] width 44 height 6
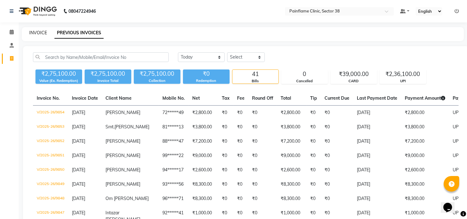
click at [37, 32] on link "INVOICE" at bounding box center [38, 33] width 18 height 6
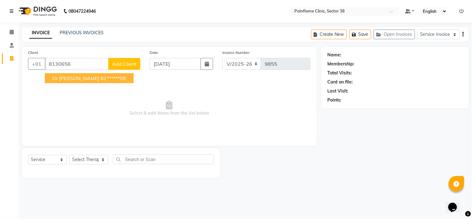
click at [74, 77] on span "Dr [PERSON_NAME]" at bounding box center [75, 78] width 47 height 6
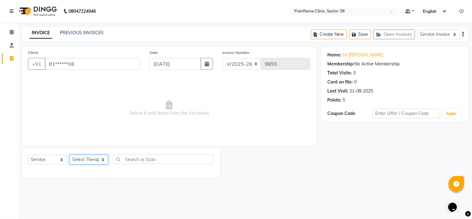
click at [90, 158] on select "Select Therapist [PERSON_NAME] Dr [PERSON_NAME] [PERSON_NAME] Dr [PERSON_NAME] …" at bounding box center [88, 160] width 39 height 10
click at [94, 158] on select "Select Therapist [PERSON_NAME] Dr [PERSON_NAME] [PERSON_NAME] Dr [PERSON_NAME] …" at bounding box center [88, 160] width 39 height 10
click at [69, 155] on select "Select Therapist [PERSON_NAME] Dr [PERSON_NAME] [PERSON_NAME] Dr [PERSON_NAME] …" at bounding box center [88, 160] width 39 height 10
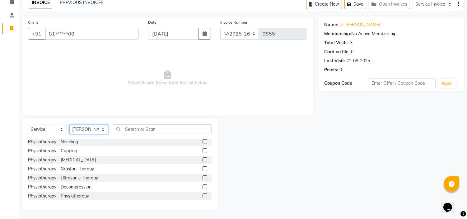
scroll to position [37, 0]
click at [203, 195] on label at bounding box center [205, 196] width 5 height 5
click at [203, 195] on input "checkbox" at bounding box center [205, 196] width 4 height 4
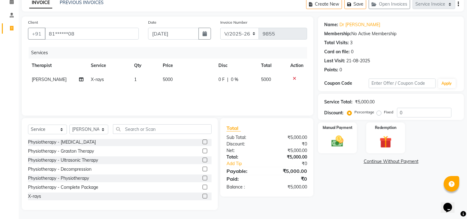
click at [167, 78] on span "5000" at bounding box center [168, 80] width 10 height 6
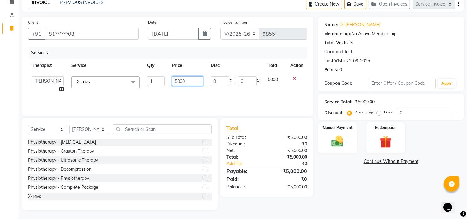
click at [176, 81] on input "5000" at bounding box center [187, 81] width 31 height 10
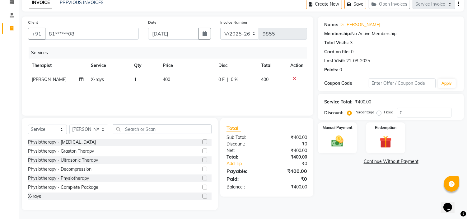
click at [384, 113] on label "Fixed" at bounding box center [388, 112] width 9 height 6
click at [381, 113] on input "Fixed" at bounding box center [380, 112] width 4 height 4
click at [335, 147] on img at bounding box center [338, 141] width 21 height 15
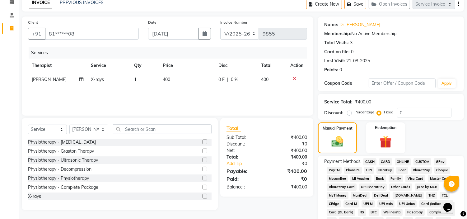
click at [368, 170] on span "UPI" at bounding box center [370, 170] width 10 height 7
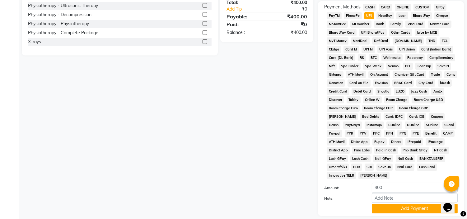
scroll to position [205, 0]
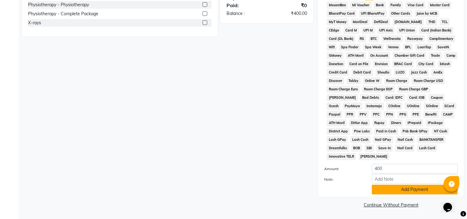
click at [382, 190] on button "Add Payment" at bounding box center [415, 190] width 86 height 10
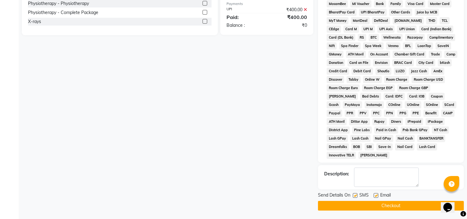
click at [377, 197] on label at bounding box center [376, 195] width 5 height 5
click at [377, 197] on input "checkbox" at bounding box center [376, 196] width 4 height 4
click at [356, 196] on label at bounding box center [355, 195] width 5 height 5
click at [356, 196] on input "checkbox" at bounding box center [355, 196] width 4 height 4
click at [356, 209] on button "Checkout" at bounding box center [391, 206] width 146 height 10
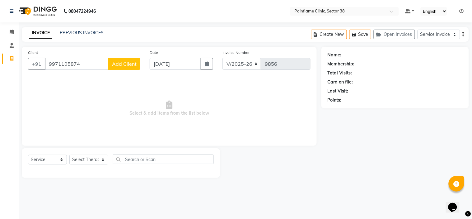
click at [132, 61] on span "Add Client" at bounding box center [124, 64] width 25 height 6
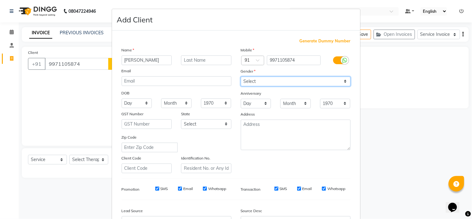
drag, startPoint x: 313, startPoint y: 81, endPoint x: 301, endPoint y: 104, distance: 26.3
click at [301, 104] on div "Mobile Country Code × 91 9971105874 Gender Select [DEMOGRAPHIC_DATA] [DEMOGRAPH…" at bounding box center [295, 110] width 119 height 126
click at [241, 77] on select "Select [DEMOGRAPHIC_DATA] [DEMOGRAPHIC_DATA] Other Prefer Not To Say" at bounding box center [296, 82] width 110 height 10
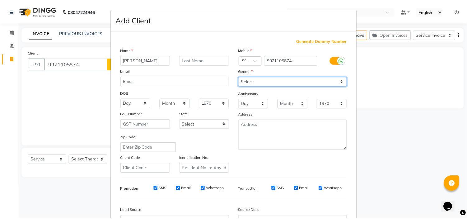
scroll to position [69, 0]
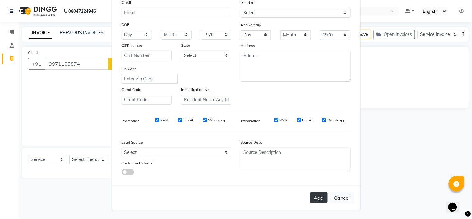
click at [319, 196] on button "Add" at bounding box center [318, 197] width 17 height 11
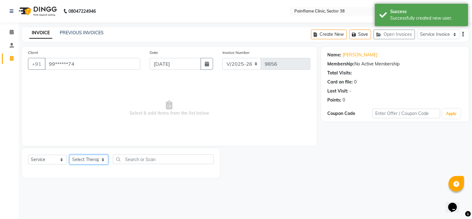
click at [80, 158] on select "Select Therapist [PERSON_NAME] Dr [PERSON_NAME] [PERSON_NAME] Dr [PERSON_NAME] …" at bounding box center [88, 160] width 39 height 10
click at [69, 155] on select "Select Therapist [PERSON_NAME] Dr [PERSON_NAME] [PERSON_NAME] Dr [PERSON_NAME] …" at bounding box center [88, 160] width 39 height 10
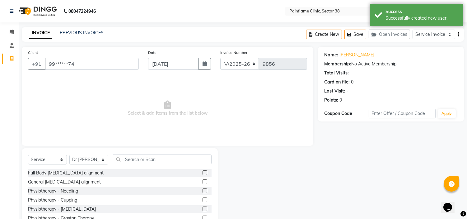
click at [203, 181] on label at bounding box center [205, 181] width 5 height 5
click at [203, 181] on input "checkbox" at bounding box center [205, 182] width 4 height 4
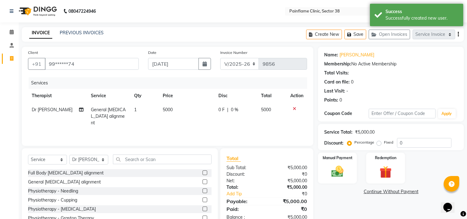
click at [164, 109] on span "5000" at bounding box center [168, 110] width 10 height 6
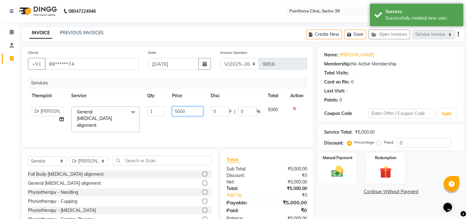
click at [175, 109] on input "5000" at bounding box center [187, 111] width 31 height 10
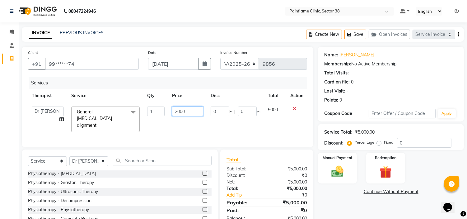
scroll to position [30, 0]
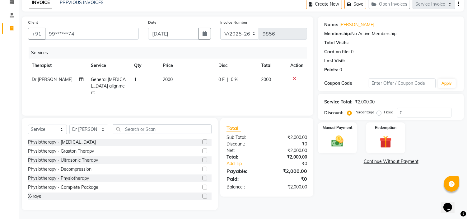
click at [203, 194] on label at bounding box center [205, 196] width 5 height 5
click at [203, 194] on input "checkbox" at bounding box center [205, 196] width 4 height 4
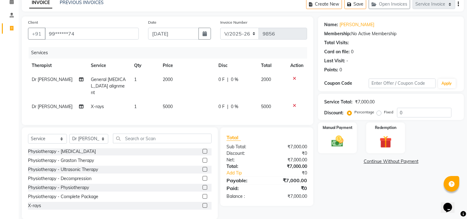
click at [169, 104] on span "5000" at bounding box center [168, 107] width 10 height 6
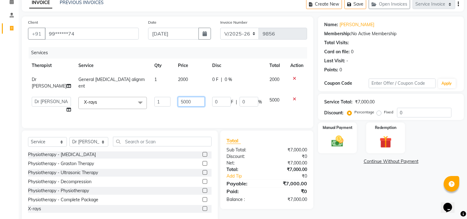
click at [178, 97] on input "5000" at bounding box center [191, 102] width 27 height 10
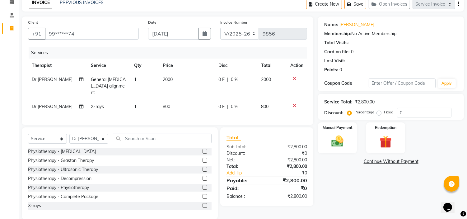
click at [384, 112] on label "Fixed" at bounding box center [388, 112] width 9 height 6
click at [379, 112] on input "Fixed" at bounding box center [380, 112] width 4 height 4
click at [347, 130] on label "Manual Payment" at bounding box center [337, 127] width 31 height 6
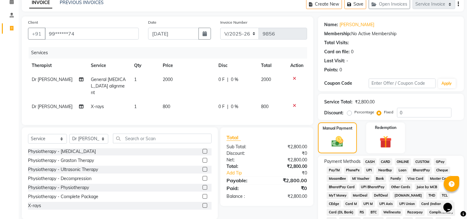
click at [386, 159] on span "CARD" at bounding box center [385, 161] width 13 height 7
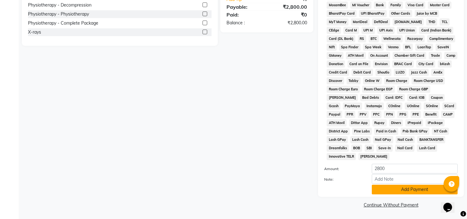
click at [397, 189] on button "Add Payment" at bounding box center [415, 190] width 86 height 10
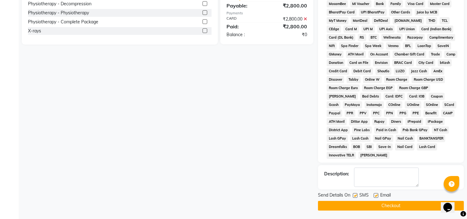
click at [376, 197] on label at bounding box center [376, 195] width 5 height 5
click at [376, 197] on input "checkbox" at bounding box center [376, 196] width 4 height 4
click at [353, 198] on label at bounding box center [355, 195] width 5 height 5
click at [353, 198] on input "checkbox" at bounding box center [355, 196] width 4 height 4
click at [354, 205] on button "Checkout" at bounding box center [391, 206] width 146 height 10
